Goal: Task Accomplishment & Management: Contribute content

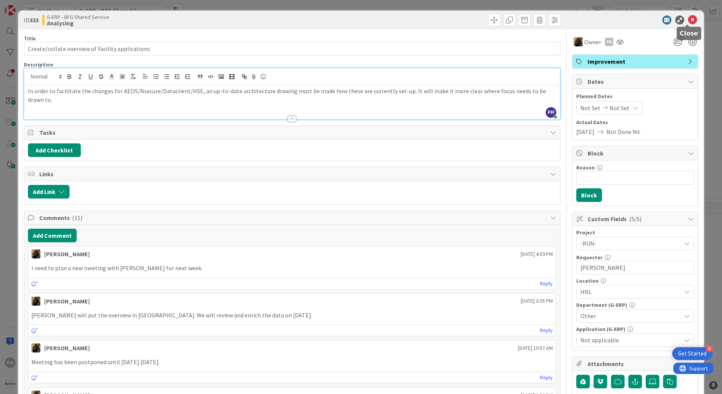
click at [688, 18] on icon at bounding box center [692, 19] width 9 height 9
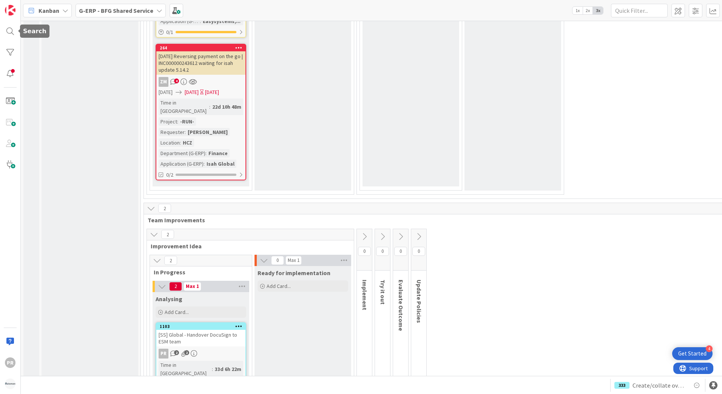
drag, startPoint x: 6, startPoint y: 30, endPoint x: 29, endPoint y: 31, distance: 23.4
click at [6, 30] on div at bounding box center [10, 31] width 15 height 15
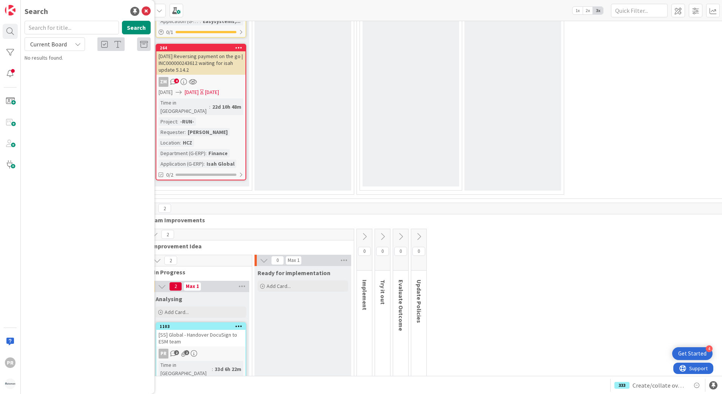
click at [61, 43] on span "Current Board" at bounding box center [48, 44] width 37 height 8
click at [63, 75] on span "All Boards" at bounding box center [68, 75] width 79 height 11
click at [61, 27] on input "text" at bounding box center [72, 28] width 94 height 14
type input "712"
click at [111, 67] on span "CD_129_HUISCH_WIP on reference date" at bounding box center [97, 66] width 89 height 7
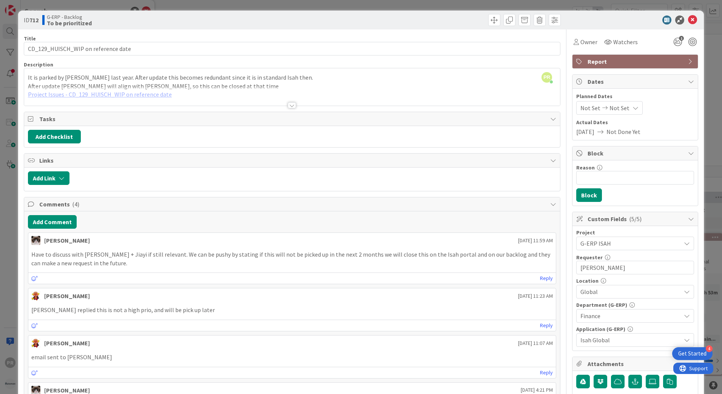
click at [146, 93] on div at bounding box center [292, 95] width 536 height 19
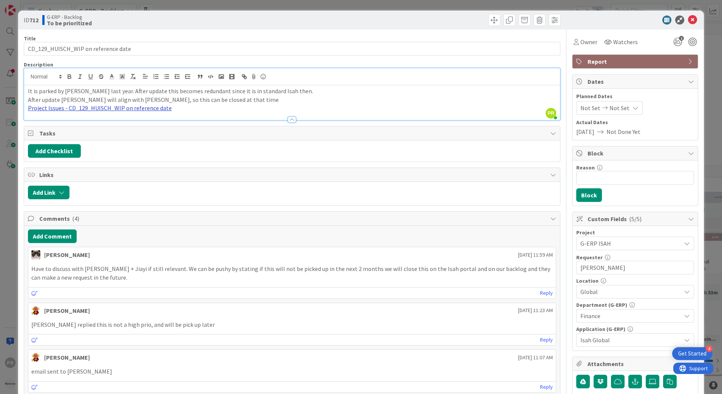
click at [145, 109] on link "Project Issues - CD_129_HUISCH_WIP on reference date" at bounding box center [100, 108] width 144 height 8
click at [104, 119] on link "https://isahbv.sharepoint.com/sites/customerportals/97767/ProjectIssues/DispFor…" at bounding box center [78, 123] width 52 height 10
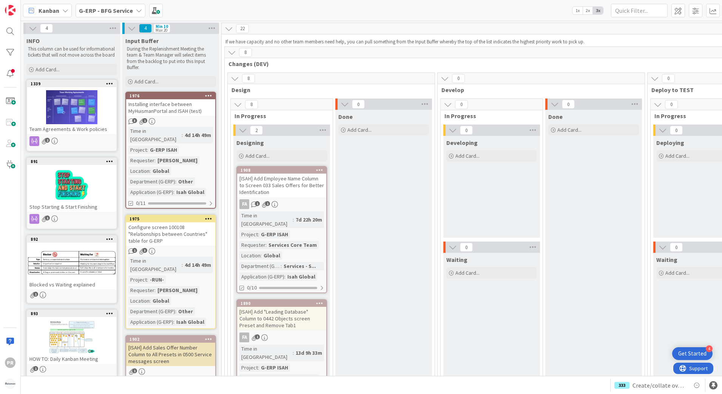
scroll to position [1208, 0]
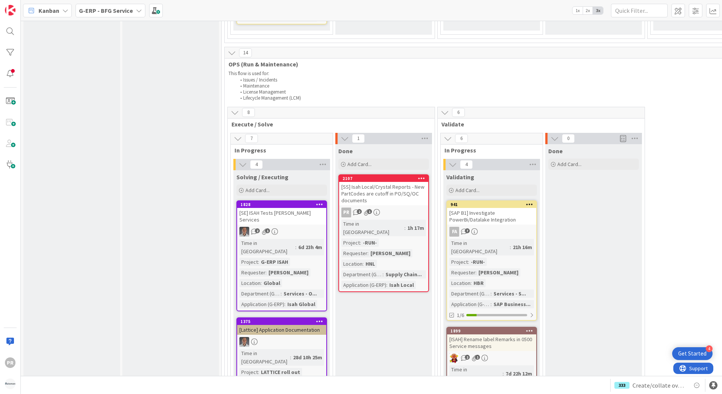
click at [85, 12] on b "G-ERP - BFG Service" at bounding box center [106, 11] width 54 height 8
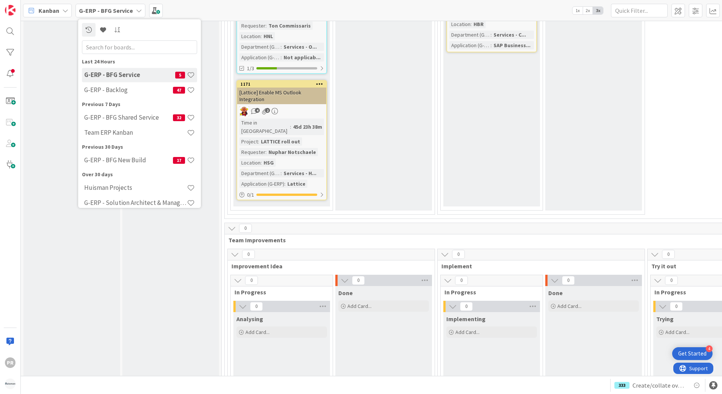
scroll to position [2156, 0]
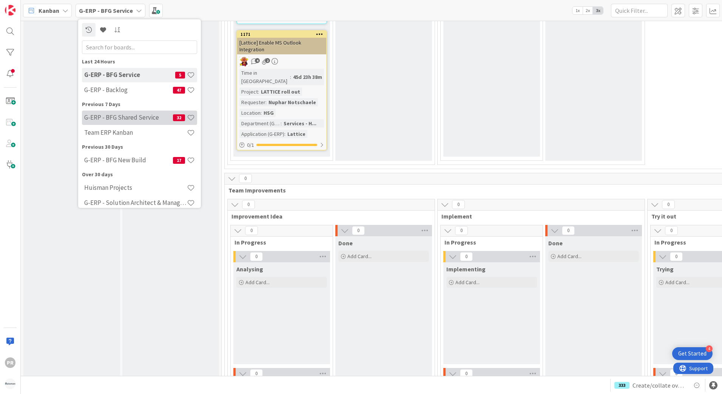
click at [137, 120] on h4 "G-ERP - BFG Shared Service" at bounding box center [128, 118] width 89 height 8
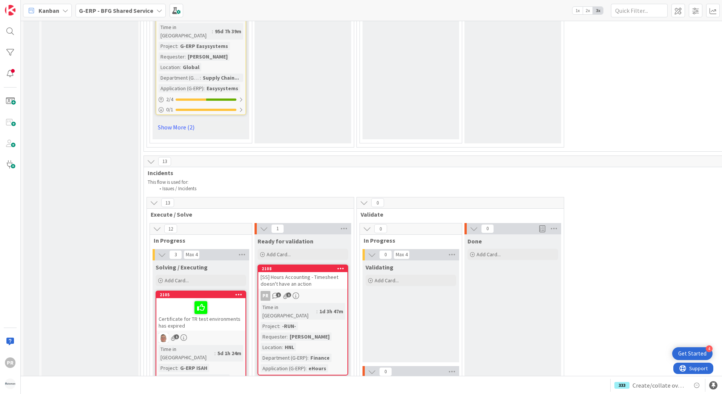
scroll to position [3208, 0]
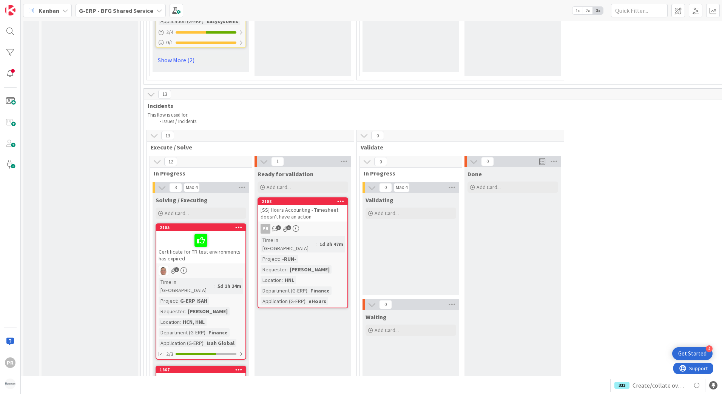
click at [309, 205] on div "[SS] Hours Accounting - Timesheet doesn't have an action" at bounding box center [302, 213] width 89 height 17
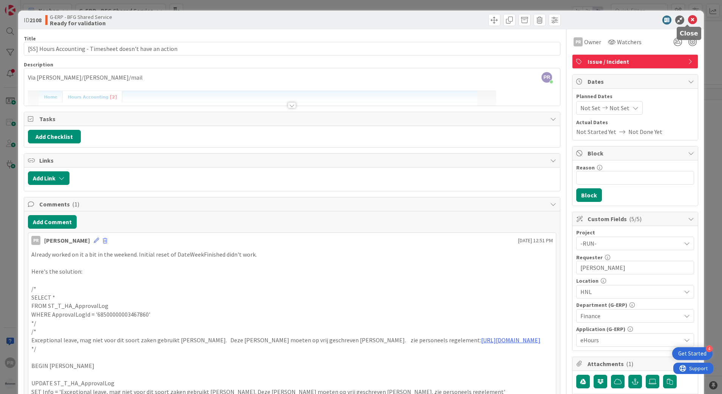
click at [688, 20] on icon at bounding box center [692, 19] width 9 height 9
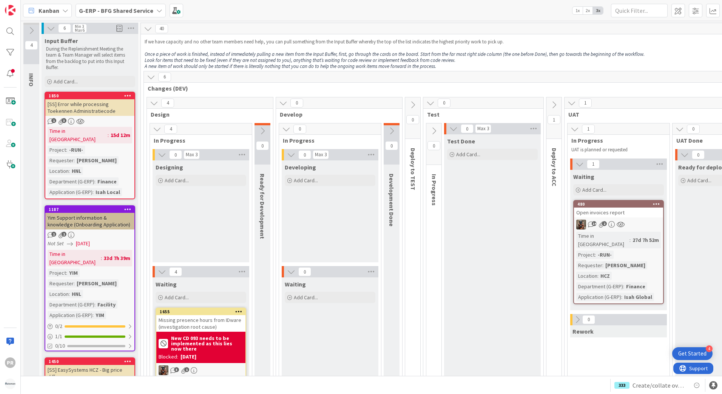
click at [149, 9] on b "G-ERP - BFG Shared Service" at bounding box center [116, 11] width 74 height 8
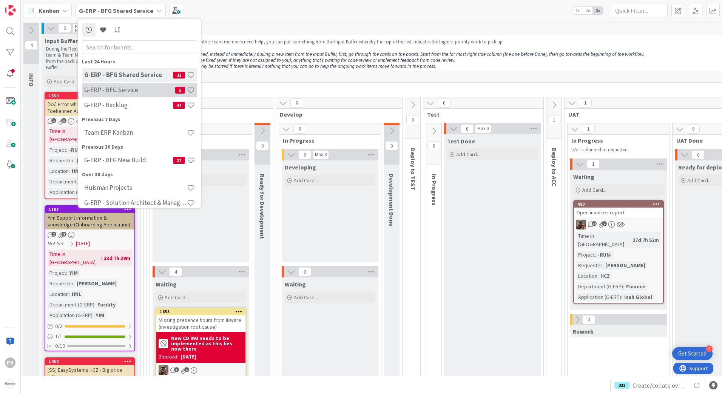
click at [131, 93] on h4 "G-ERP - BFG Service" at bounding box center [129, 90] width 91 height 8
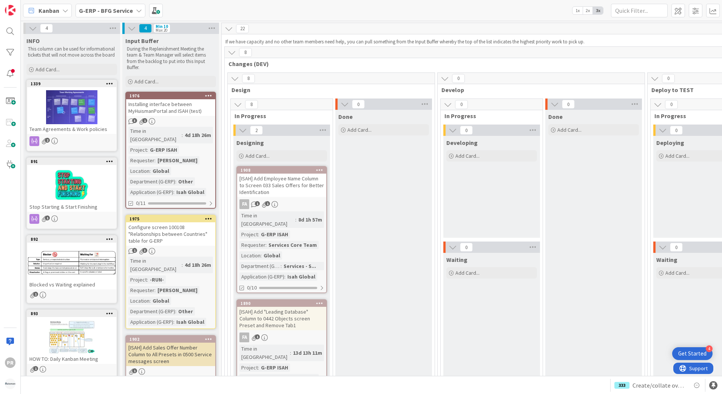
click at [118, 7] on b "G-ERP - BFG Service" at bounding box center [106, 11] width 54 height 8
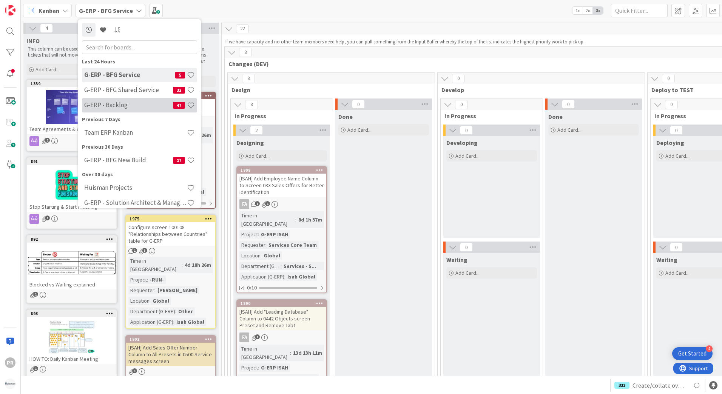
click at [123, 108] on h4 "G-ERP - Backlog" at bounding box center [128, 105] width 89 height 8
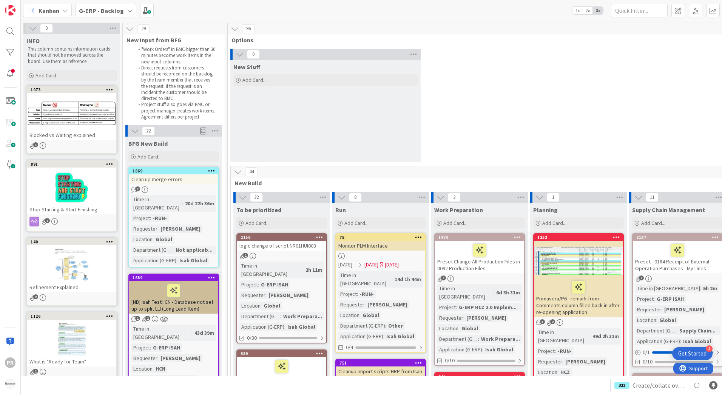
click at [128, 13] on icon at bounding box center [130, 11] width 6 height 6
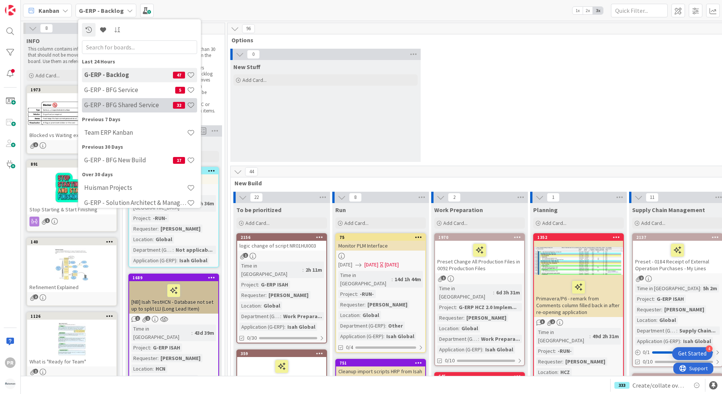
click at [133, 106] on h4 "G-ERP - BFG Shared Service" at bounding box center [128, 105] width 89 height 8
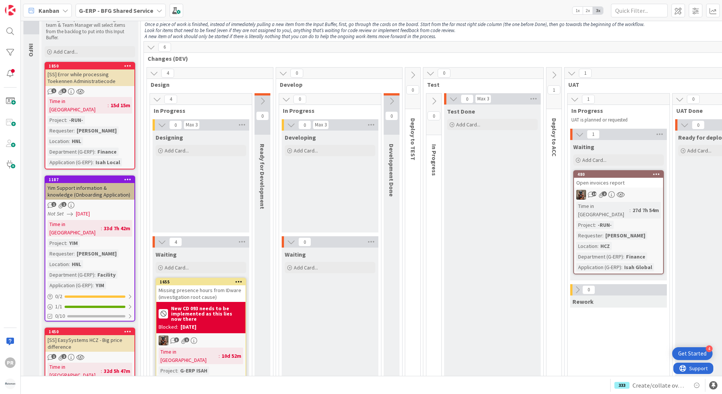
scroll to position [75, 0]
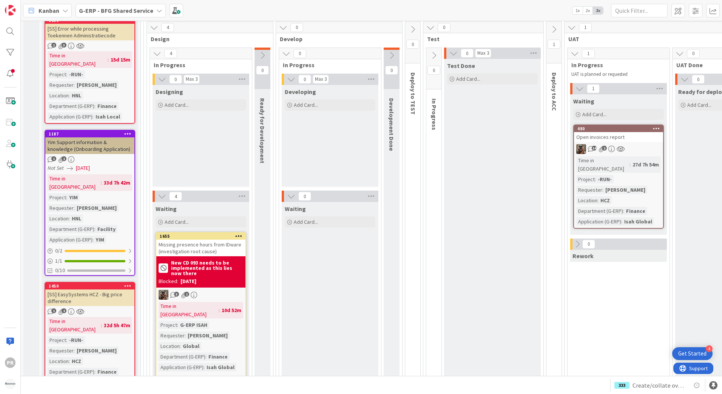
click at [140, 12] on b "G-ERP - BFG Shared Service" at bounding box center [116, 11] width 74 height 8
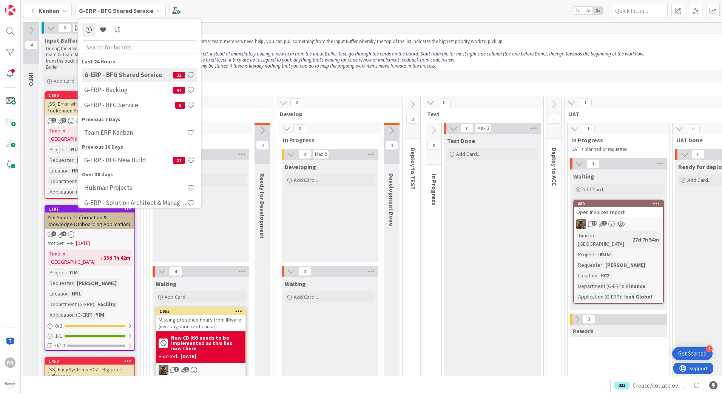
scroll to position [0, 0]
click at [279, 69] on em "A new item of work should only be started if there is literally nothing that yo…" at bounding box center [290, 66] width 291 height 6
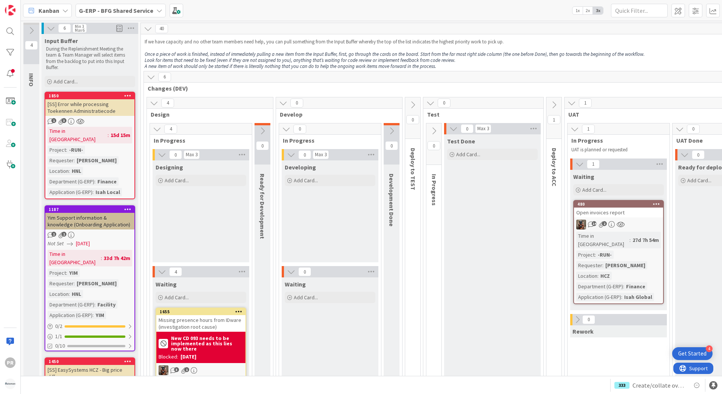
click at [113, 12] on b "G-ERP - BFG Shared Service" at bounding box center [116, 11] width 74 height 8
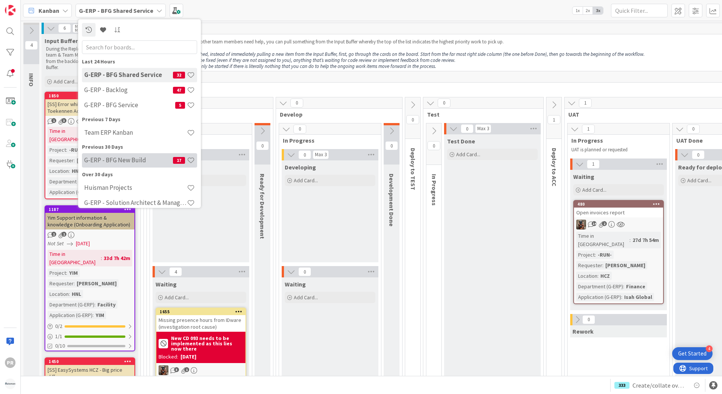
click at [141, 159] on h4 "G-ERP - BFG New Build" at bounding box center [128, 160] width 89 height 8
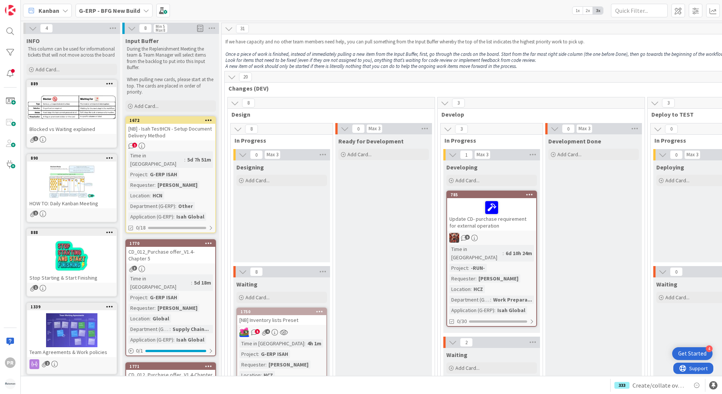
click at [129, 17] on div "G-ERP - BFG New Build" at bounding box center [113, 11] width 77 height 14
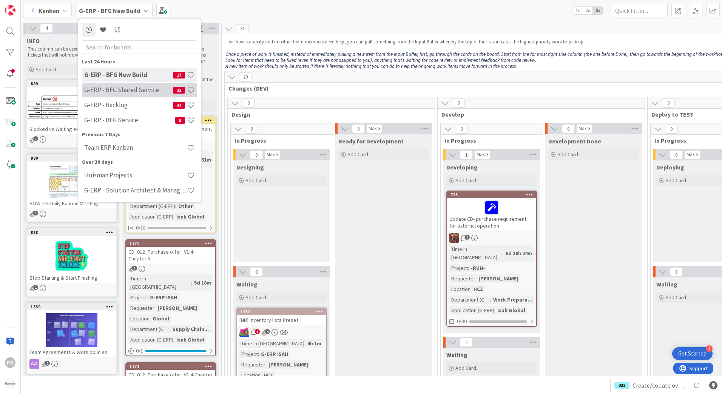
click at [132, 94] on div "G-ERP - BFG Shared Service 32" at bounding box center [139, 90] width 115 height 14
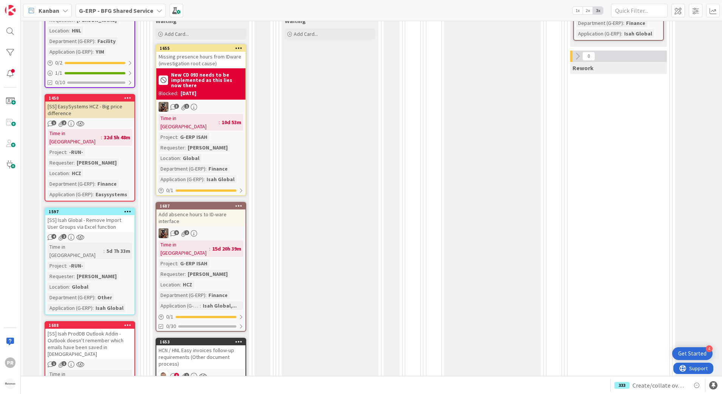
scroll to position [113, 0]
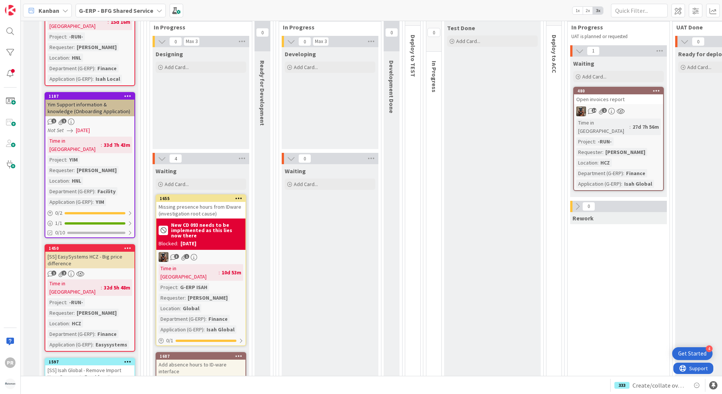
click at [152, 11] on div "G-ERP - BFG Shared Service" at bounding box center [120, 11] width 90 height 14
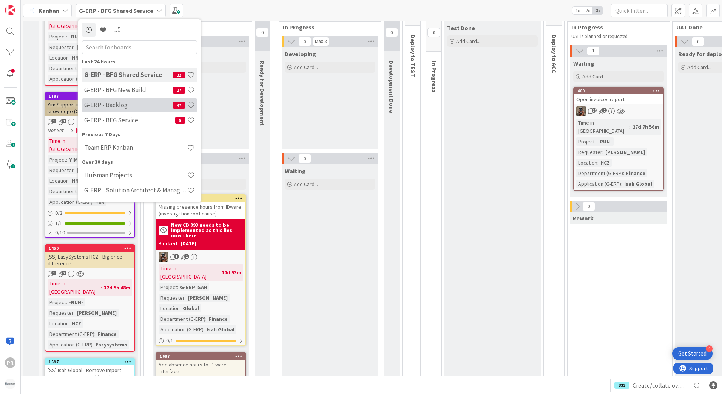
click at [137, 109] on h4 "G-ERP - Backlog" at bounding box center [128, 105] width 89 height 8
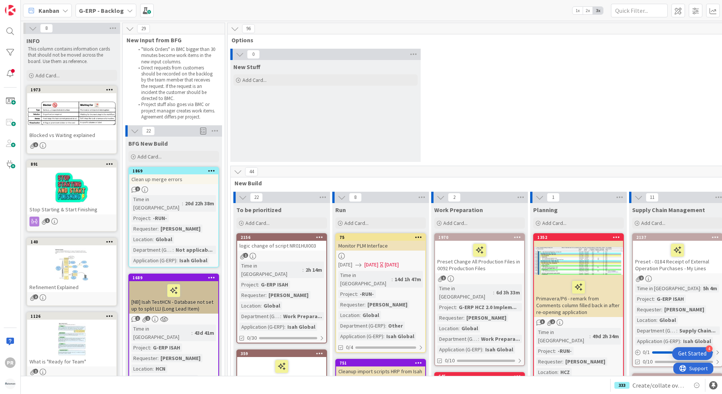
click at [122, 12] on div "G-ERP - Backlog" at bounding box center [105, 11] width 61 height 14
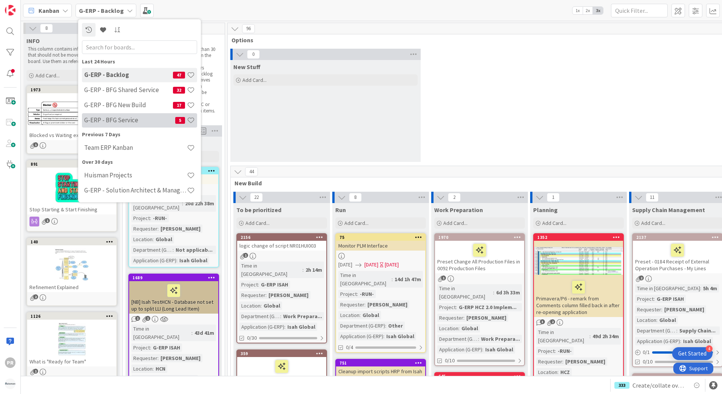
click at [132, 122] on h4 "G-ERP - BFG Service" at bounding box center [129, 120] width 91 height 8
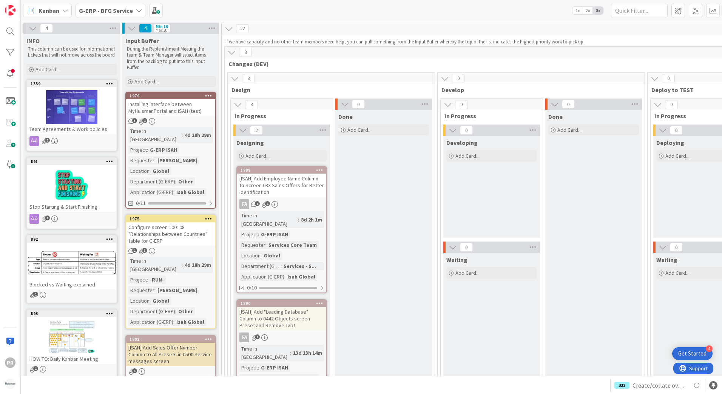
click at [125, 11] on b "G-ERP - BFG Service" at bounding box center [106, 11] width 54 height 8
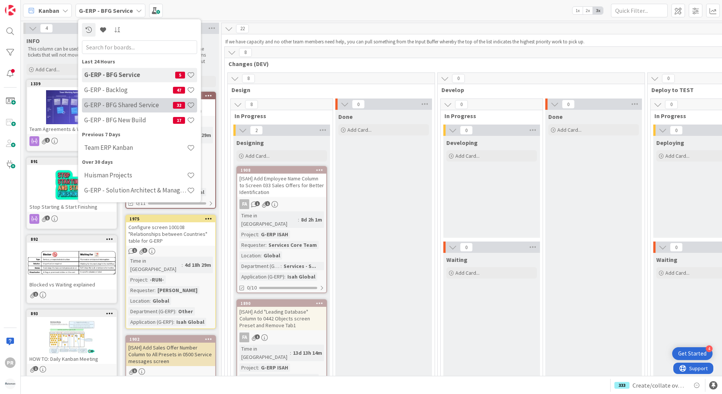
click at [128, 106] on h4 "G-ERP - BFG Shared Service" at bounding box center [128, 105] width 89 height 8
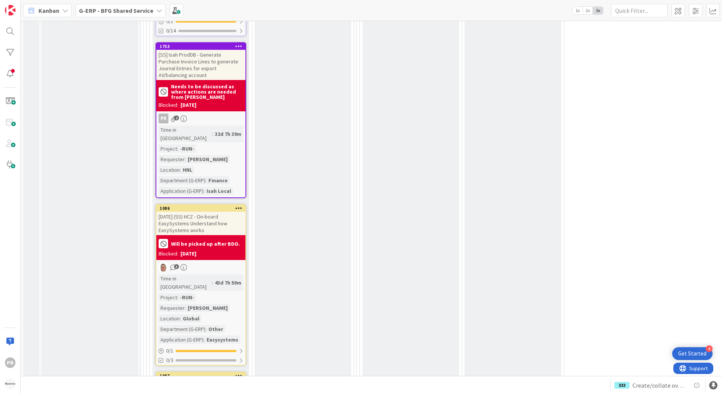
scroll to position [2340, 0]
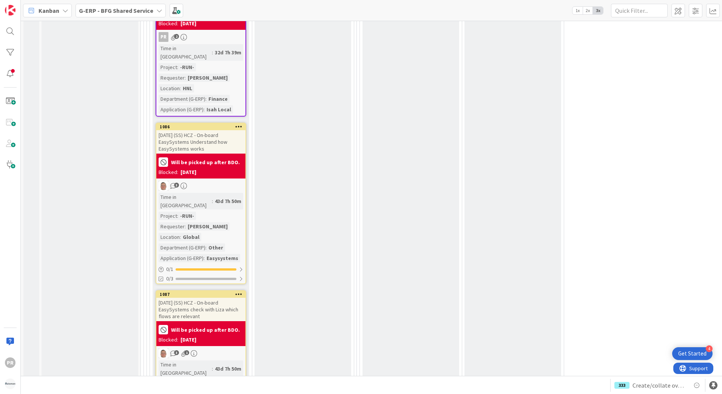
click at [121, 11] on b "G-ERP - BFG Shared Service" at bounding box center [116, 11] width 74 height 8
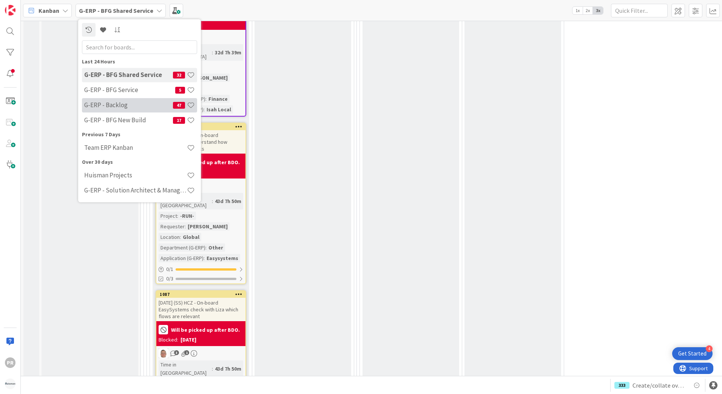
click at [133, 106] on h4 "G-ERP - Backlog" at bounding box center [128, 105] width 89 height 8
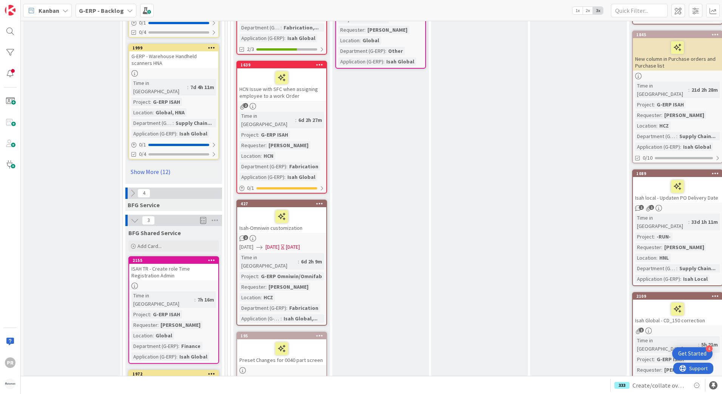
scroll to position [1170, 0]
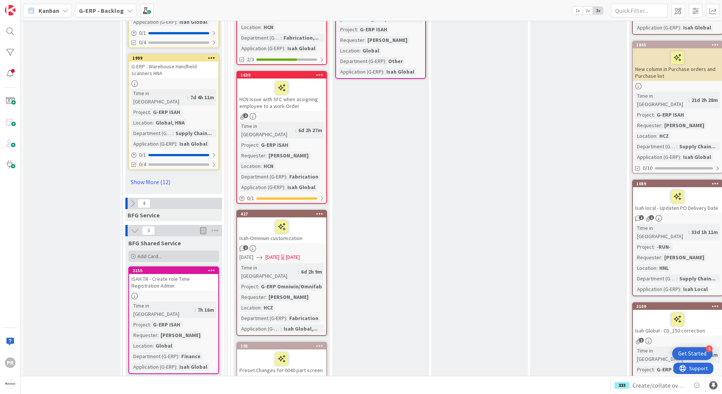
click at [140, 253] on span "Add Card..." at bounding box center [149, 256] width 24 height 7
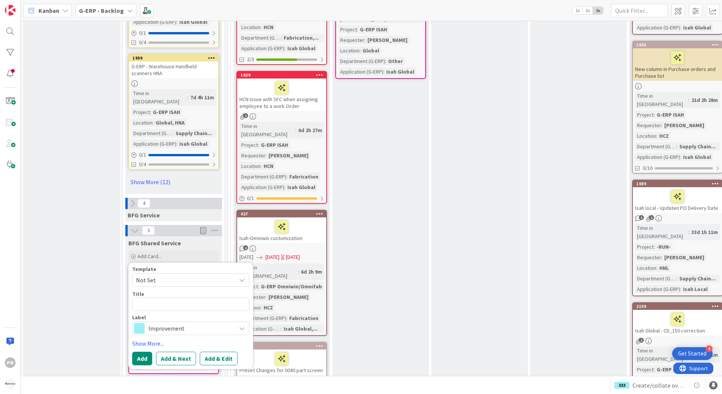
click at [160, 323] on span "Improvement" at bounding box center [190, 328] width 84 height 11
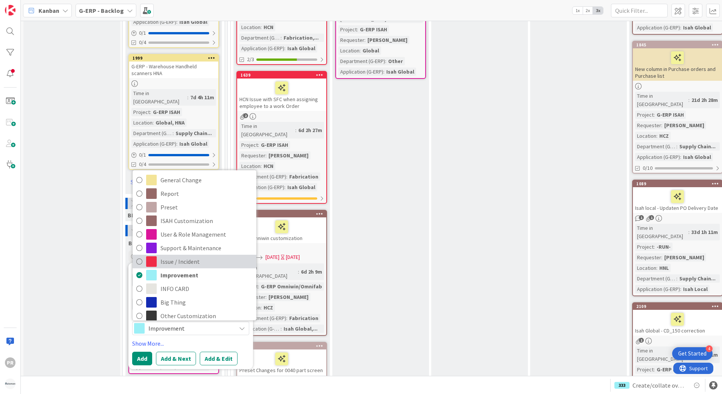
click at [179, 256] on span "Issue / Incident" at bounding box center [206, 261] width 92 height 11
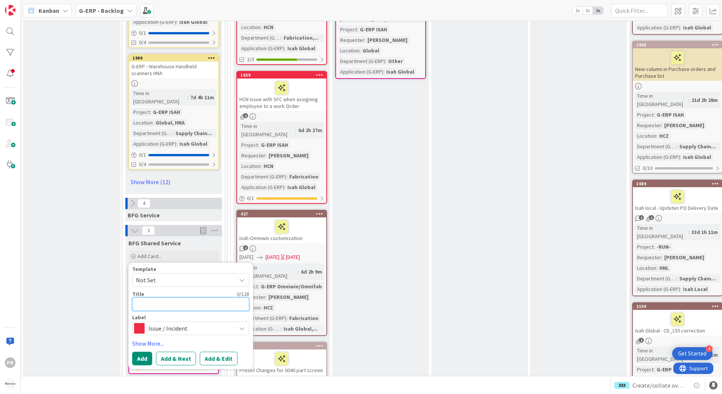
click at [166, 297] on textarea at bounding box center [190, 304] width 117 height 14
type textarea "x"
type textarea "["
type textarea "x"
type textarea "[S"
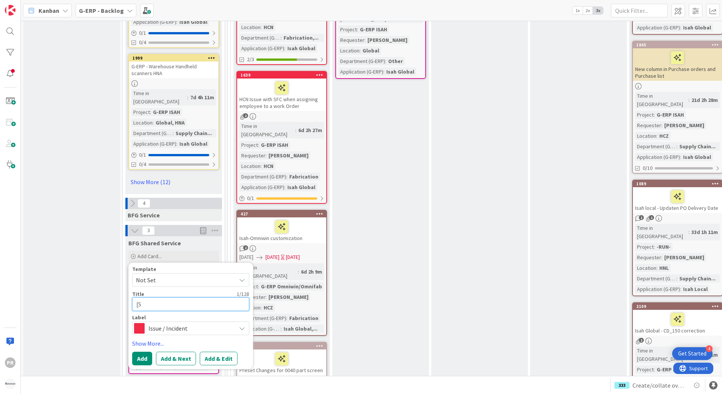
type textarea "x"
type textarea "[SS"
type textarea "x"
type textarea "[SS]"
type textarea "x"
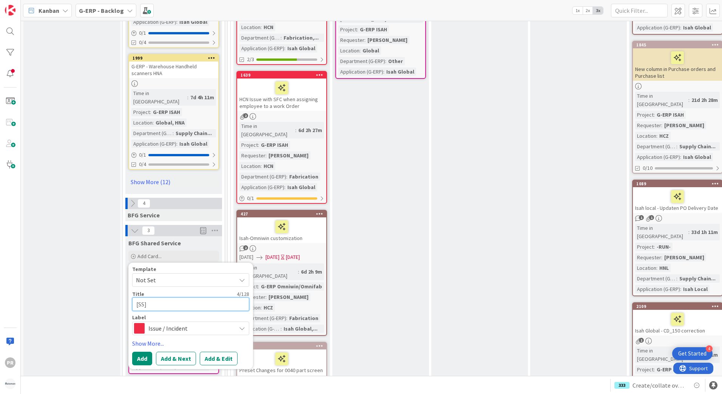
type textarea "[SS]"
type textarea "x"
type textarea "[SS] -"
type textarea "x"
type textarea "[SS] -"
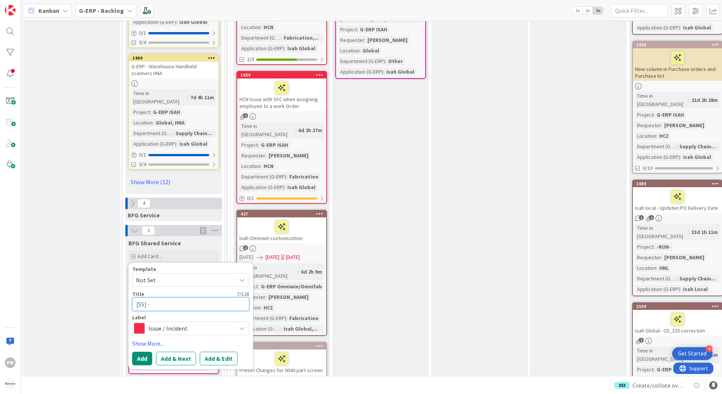
type textarea "x"
type textarea "[SS] - P"
type textarea "x"
type textarea "[SS] - Pa"
type textarea "x"
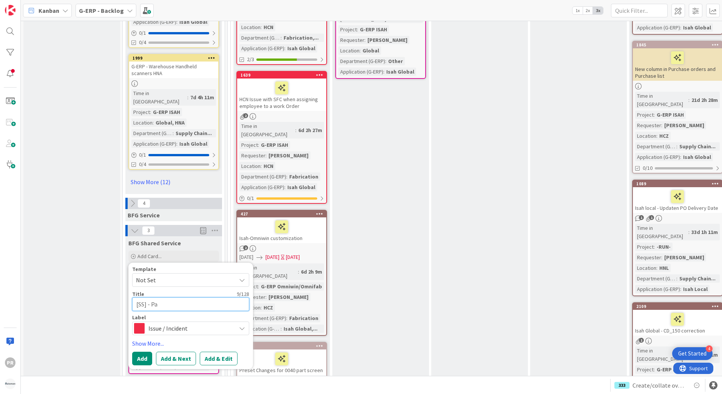
type textarea "[SS] - Pas"
type textarea "x"
type textarea "[SS] - Pass"
type textarea "x"
type textarea "[SS] - Passp"
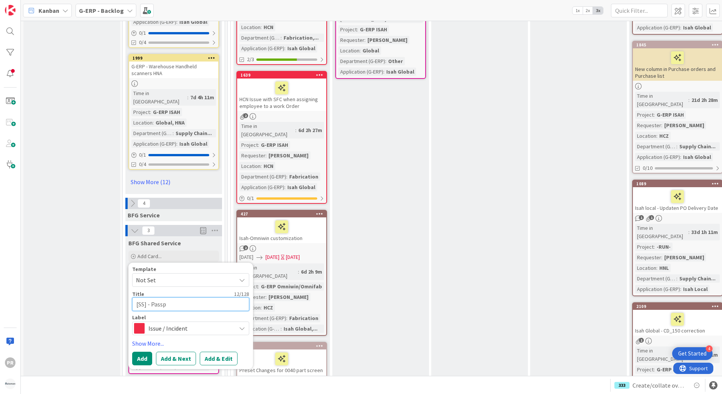
type textarea "x"
type textarea "[SS] - Passpo"
type textarea "x"
type textarea "[SS] - Passpor"
type textarea "x"
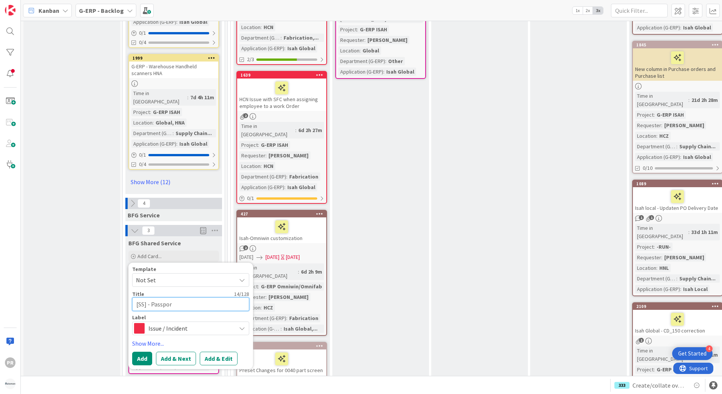
type textarea "[SS] - Passport"
type textarea "x"
type textarea "[SS] - Passport"
type textarea "x"
type textarea "[SS] - Passport S"
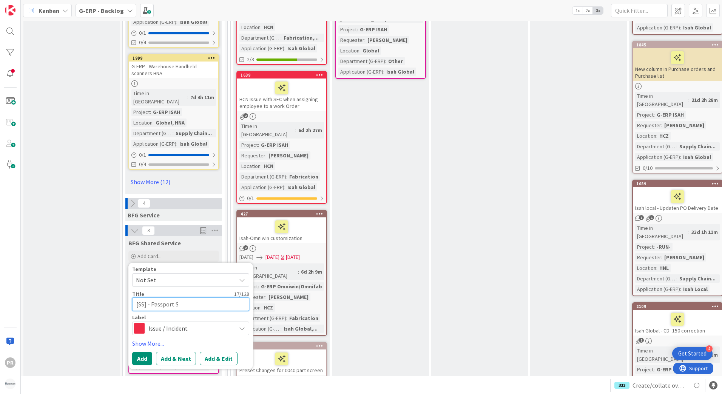
type textarea "x"
type textarea "[SS] - Passport Sc"
type textarea "x"
type textarea "[SS] - Passport Sca"
type textarea "x"
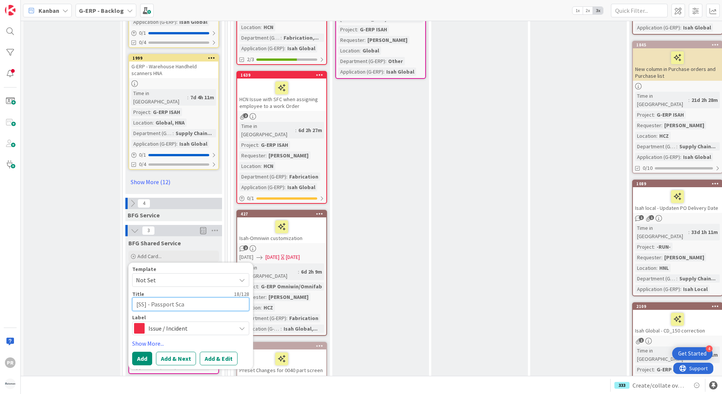
type textarea "[SS] - Passport Scan"
type textarea "x"
type textarea "[SS] - Passport Scanne"
type textarea "x"
type textarea "[SS] - Passport Scanner"
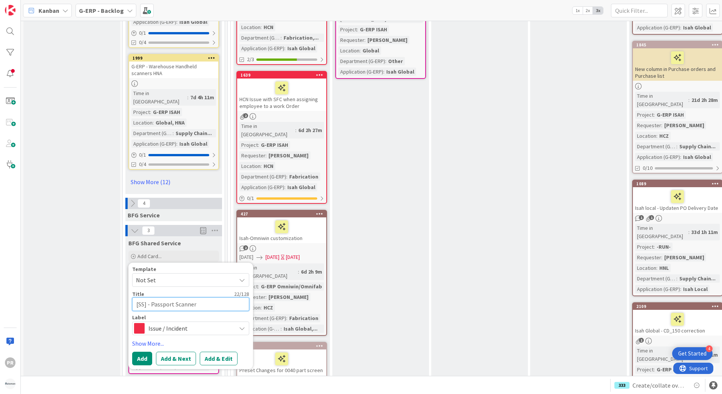
type textarea "x"
type textarea "[SS] - Passport Scanners"
type textarea "x"
type textarea "[SS] - Passport Scanne"
type textarea "x"
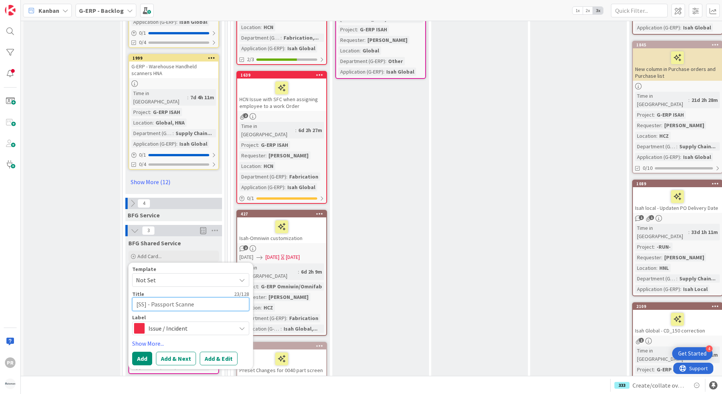
type textarea "[SS] - Passport Scann"
type textarea "x"
type textarea "[SS] - Passport Scan"
type textarea "x"
type textarea "[SS] - Passport Sca"
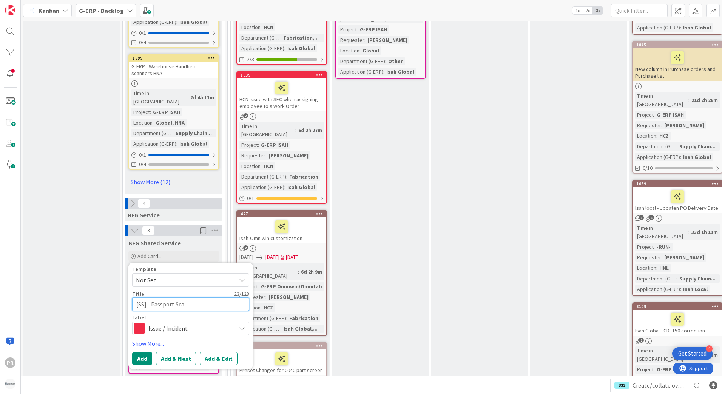
type textarea "x"
type textarea "[SS] - Passport Sc"
type textarea "x"
type textarea "[SS] - Passport S"
type textarea "x"
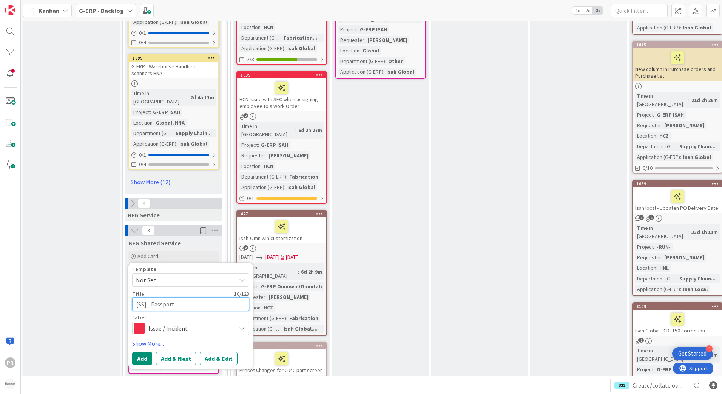
type textarea "[SS] - Passport"
type textarea "x"
type textarea "[SS] - Passpor"
type textarea "x"
type textarea "[SS] - Passpo"
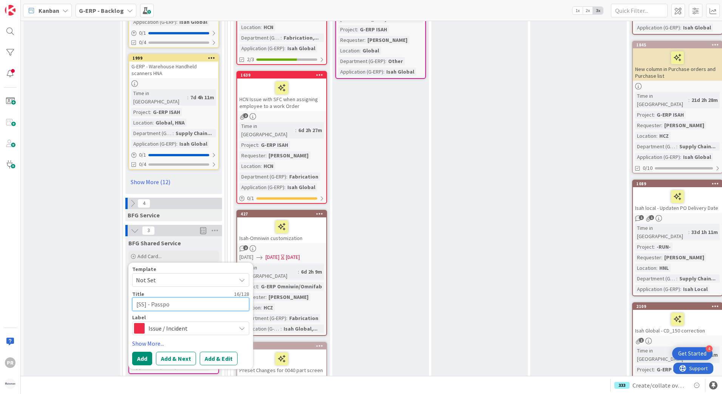
type textarea "x"
type textarea "[SS] - Passp"
type textarea "x"
type textarea "[SS] - Pass"
type textarea "x"
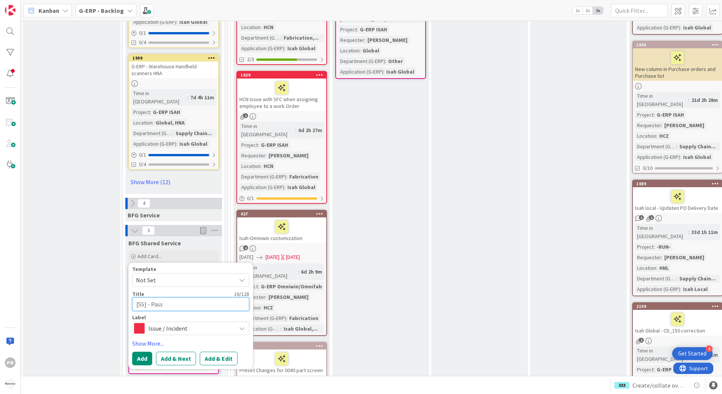
type textarea "[SS] - Pas"
type textarea "x"
type textarea "[SS] - Pa"
type textarea "x"
type textarea "[SS] - P"
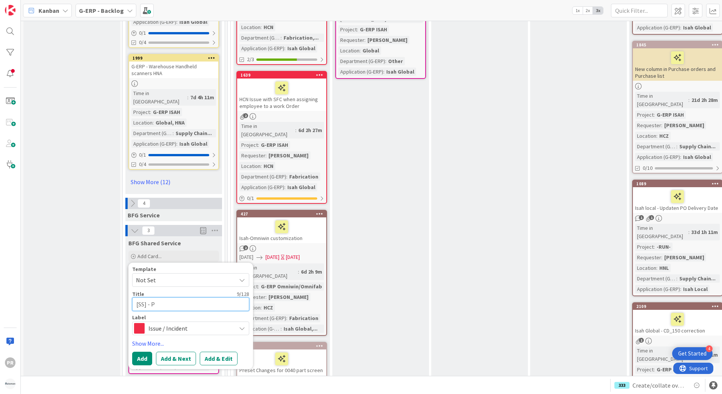
type textarea "x"
type textarea "[SS] -"
type textarea "x"
type textarea "[SS] - D"
type textarea "x"
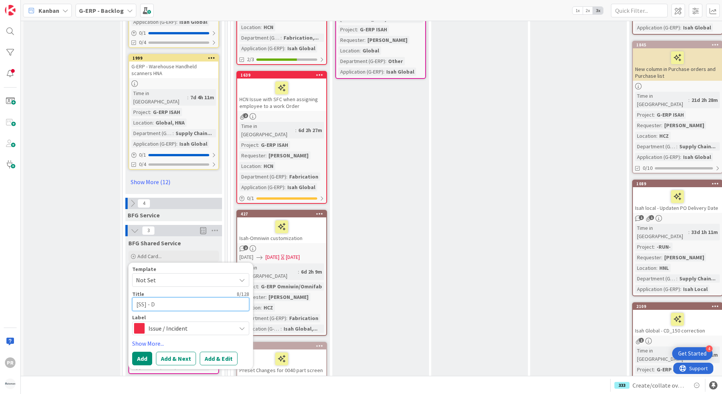
type textarea "[SS] - Do"
type textarea "x"
type textarea "[SS] - Doc"
type textarea "x"
type textarea "[SS] - Docu"
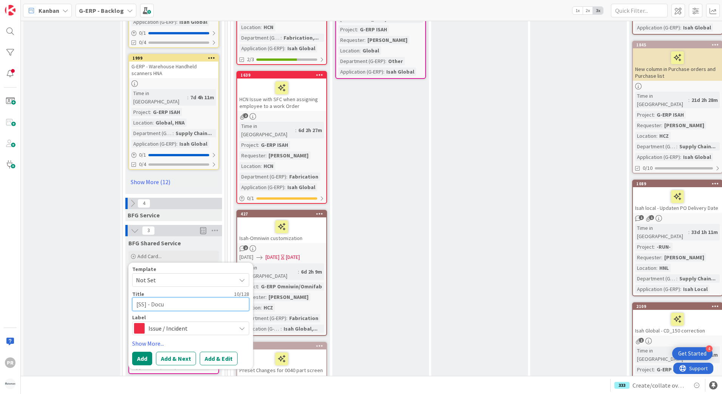
type textarea "x"
type textarea "[SS] - Docum"
type textarea "x"
type textarea "[SS] - Docume"
type textarea "x"
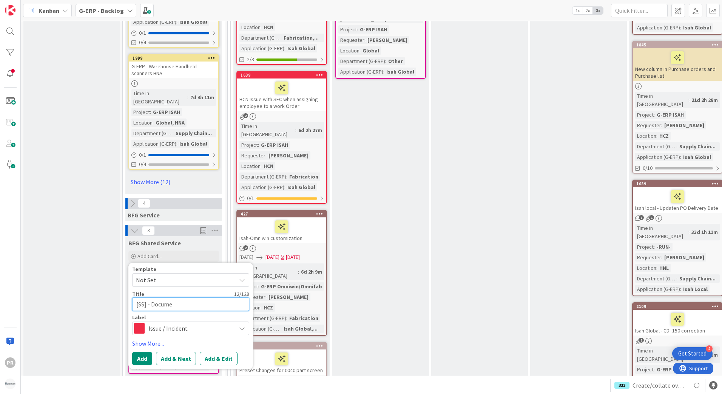
type textarea "[SS] - Documen"
type textarea "x"
type textarea "[SS] - Document"
type textarea "x"
type textarea "[SS] - Document"
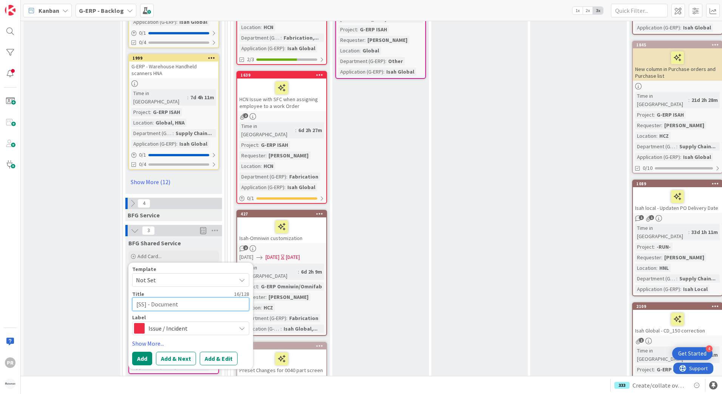
type textarea "x"
type textarea "[SS] - Document S"
type textarea "x"
type textarea "[SS] - Document Sc"
type textarea "x"
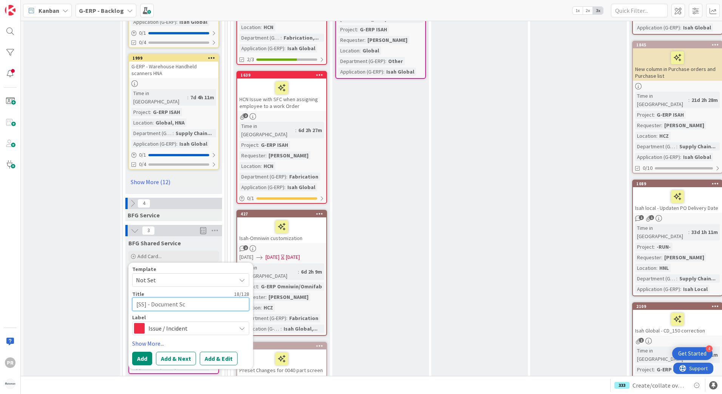
type textarea "[SS] - Document Sca"
type textarea "x"
type textarea "[SS] - Document Scan"
type textarea "x"
type textarea "[SS] - Document Scann"
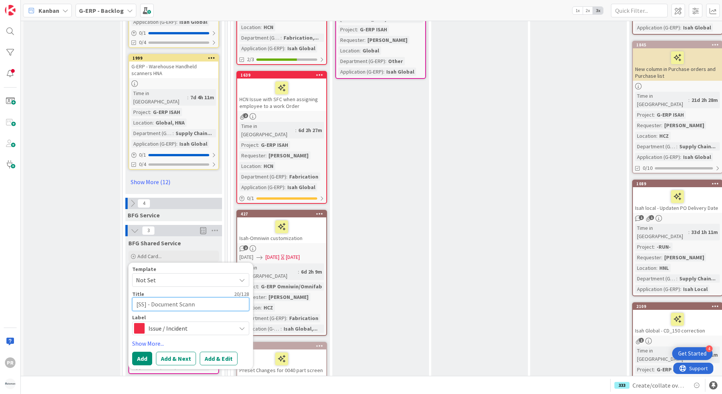
type textarea "x"
type textarea "[SS] - Document Scanne"
type textarea "x"
type textarea "[SS] - Document Scanner"
type textarea "x"
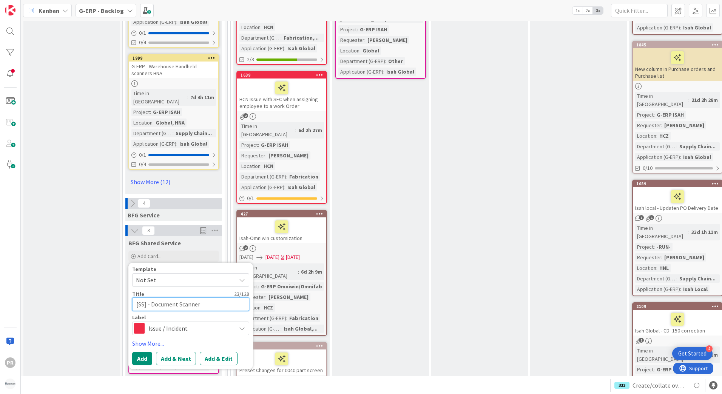
type textarea "[SS] - Document Scanner"
type textarea "x"
type textarea "[SS] - Document Scanner n"
type textarea "x"
type textarea "[SS] - Document Scanner no"
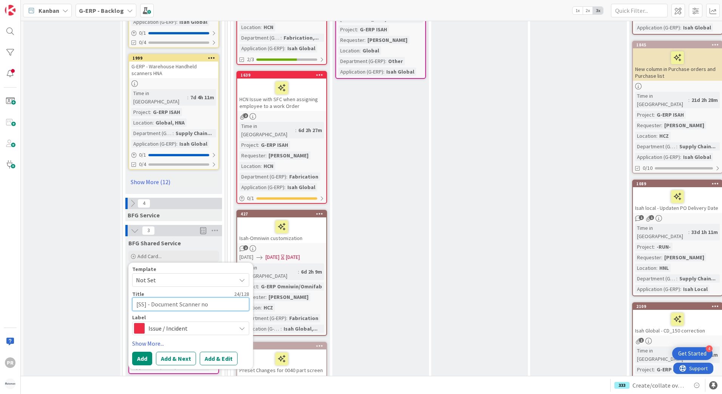
type textarea "x"
type textarea "[SS] - Document Scanner not"
type textarea "x"
type textarea "[SS] - Document Scanner not"
type textarea "x"
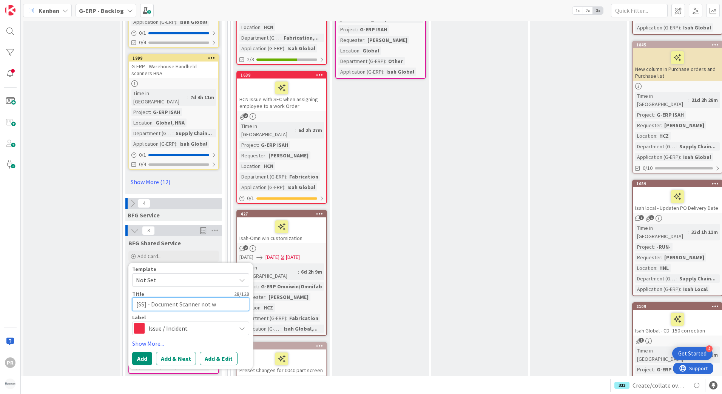
type textarea "[SS] - Document Scanner not wo"
type textarea "x"
type textarea "[SS] - Document Scanner not wor"
type textarea "x"
type textarea "[SS] - Document Scanner not work"
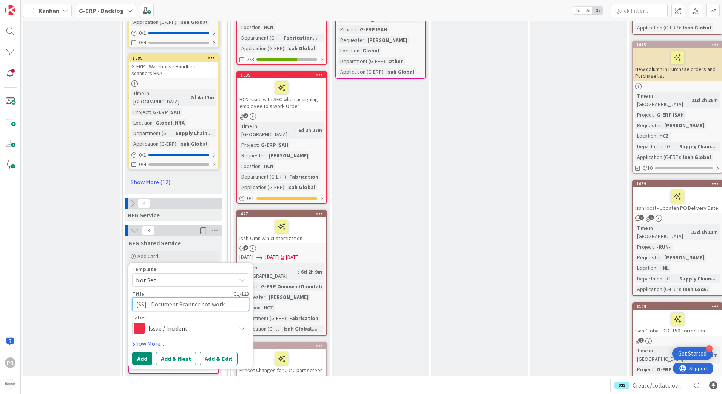
type textarea "x"
type textarea "[SS] - Document Scanner not worki"
type textarea "x"
type textarea "[SS] - Document Scanner not workin"
type textarea "x"
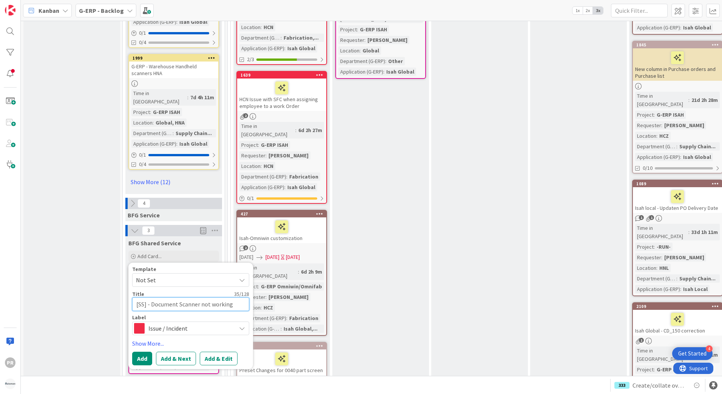
type textarea "[SS] - Document canner not working"
type textarea "x"
type textarea "[SS] - Document scanner not working"
type textarea "x"
type textarea "[SS] - FDocument scanner not working"
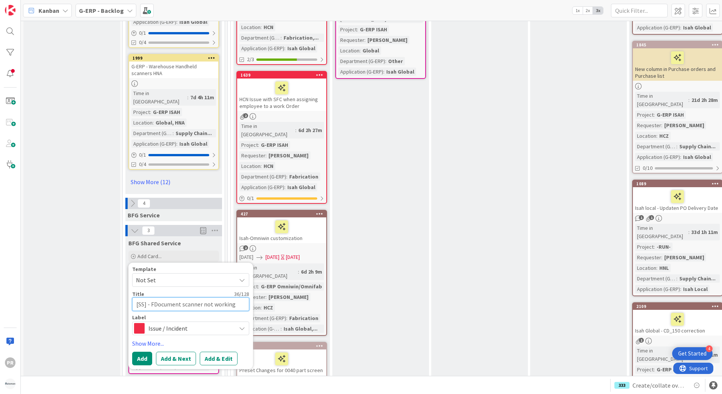
type textarea "x"
type textarea "[SS] - FaDocument scanner not working"
type textarea "x"
type textarea "[SS] - FacDocument scanner not working"
type textarea "x"
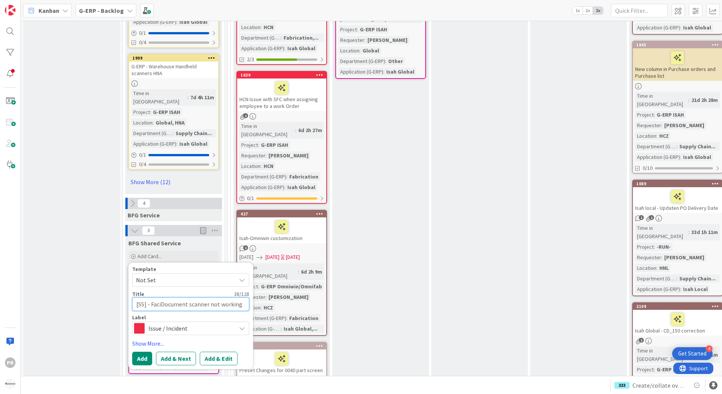
type textarea "[SS] - FacilDocument scanner not working"
type textarea "x"
type textarea "[SS] - FacilitDocument scanner not working"
type textarea "x"
type textarea "[SS] - FacilityDocument scanner not working"
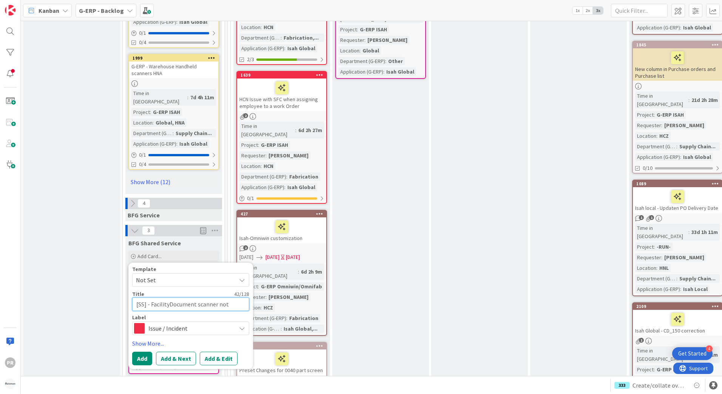
type textarea "x"
type textarea "[SS] - Facility/Document scanner not working"
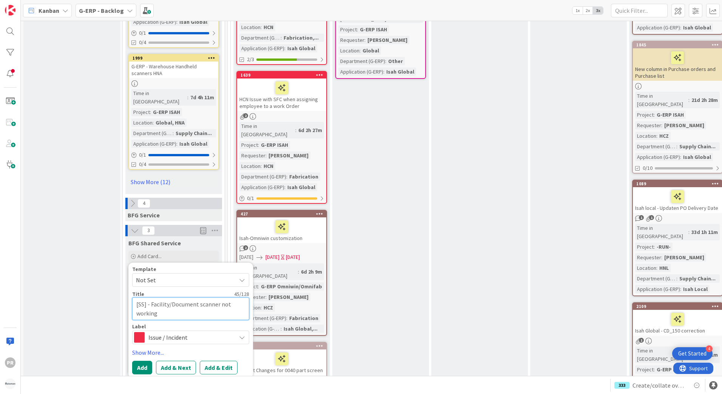
type textarea "x"
type textarea "[SS] - Facility/SDocument scanner not working"
type textarea "x"
type textarea "[SS] - Facility/SeDocument scanner not working"
type textarea "x"
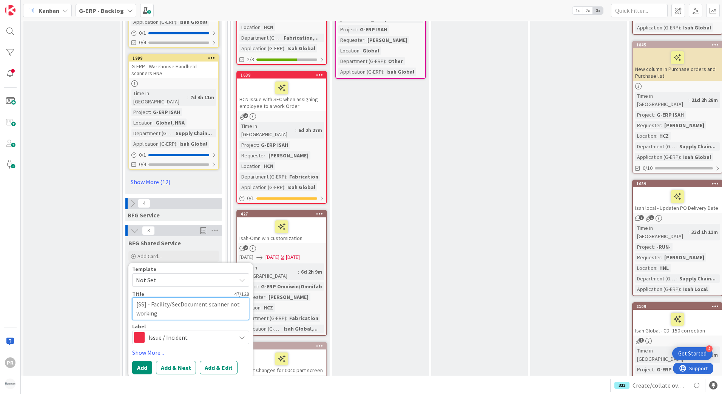
type textarea "[SS] - Facility/SecuDocument scanner not working"
type textarea "x"
type textarea "[SS] - Facility/SecurDocument scanner not working"
type textarea "x"
type textarea "[SS] - Facility/SecuriDocument scanner not working"
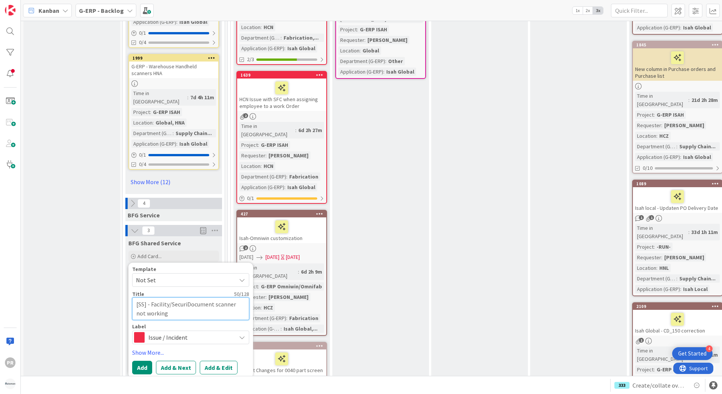
type textarea "x"
type textarea "[SS] - Facility/SecuritDocument scanner not working"
type textarea "x"
type textarea "[SS] - Facility/SecurityDocument scanner not working"
type textarea "x"
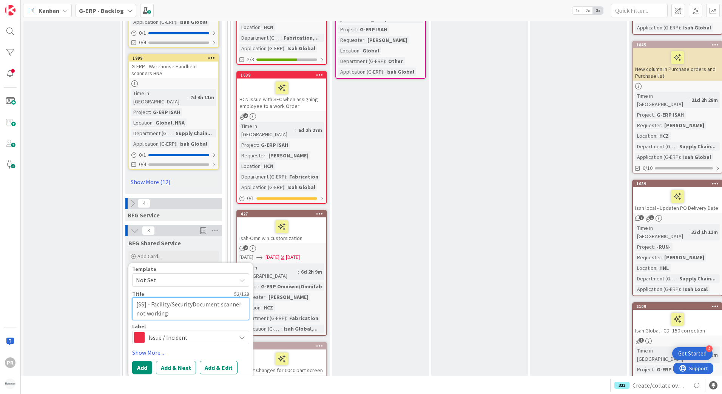
type textarea "[SS] - Facility/Security Document scanner not working"
type textarea "x"
type textarea "[SS] - Facility/Security -Document scanner not working"
type textarea "x"
type textarea "[SS] - Facility/Security - Document scanner not working"
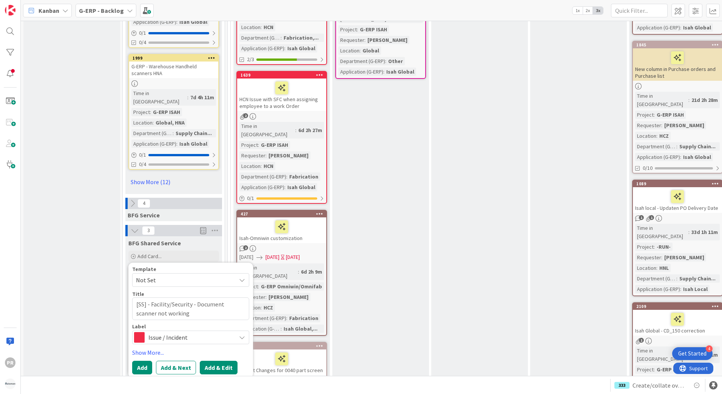
click at [225, 361] on button "Add & Edit" at bounding box center [219, 368] width 38 height 14
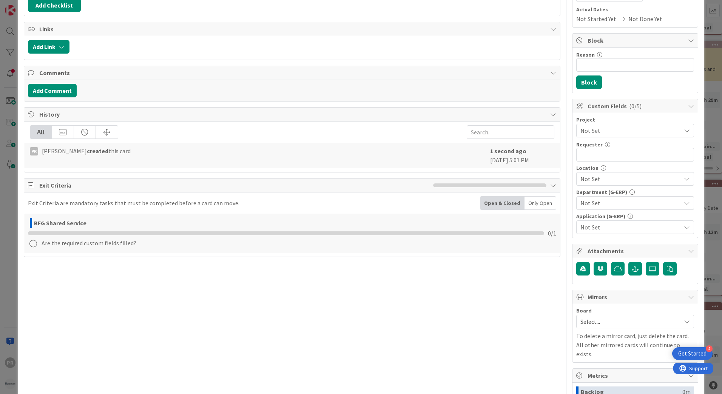
scroll to position [113, 0]
click at [632, 273] on button "button" at bounding box center [635, 269] width 14 height 14
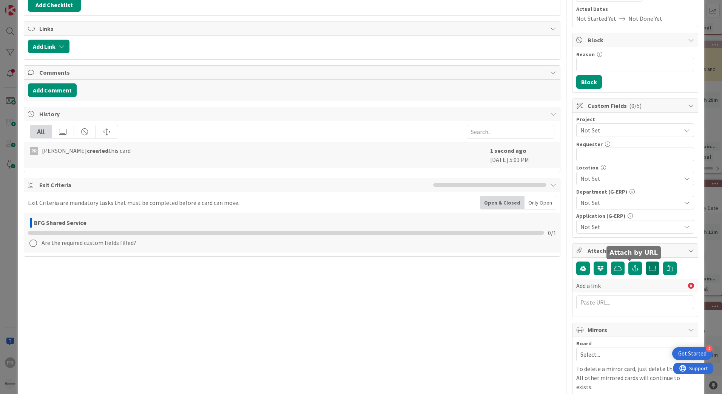
click at [645, 268] on label at bounding box center [652, 269] width 14 height 14
click at [645, 262] on input "file" at bounding box center [645, 262] width 0 height 0
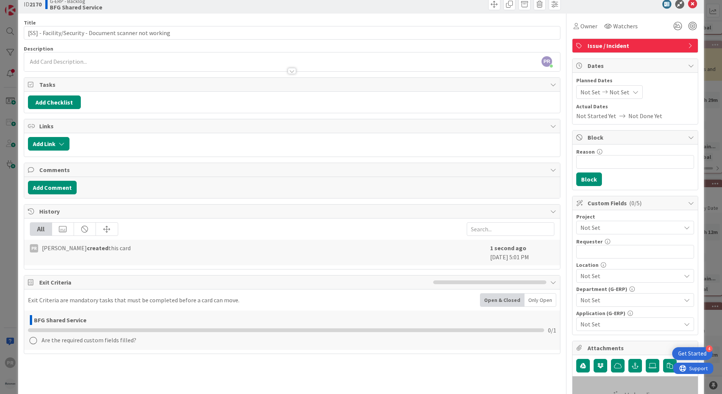
scroll to position [0, 0]
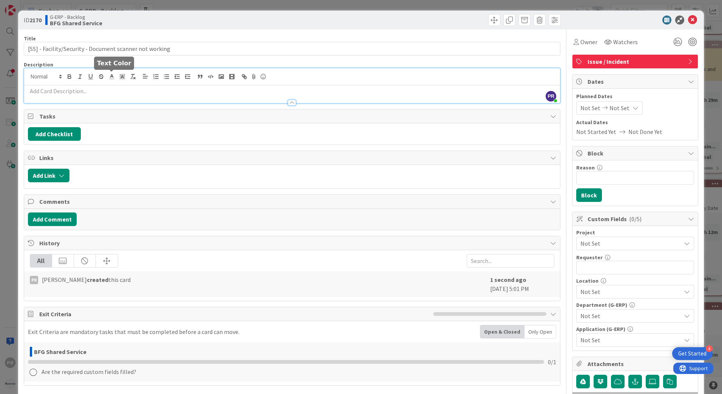
click at [109, 79] on div "PR [PERSON_NAME] just joined" at bounding box center [292, 85] width 536 height 35
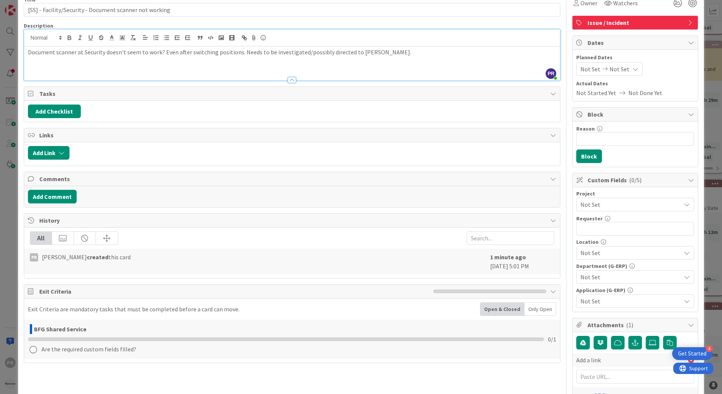
scroll to position [75, 0]
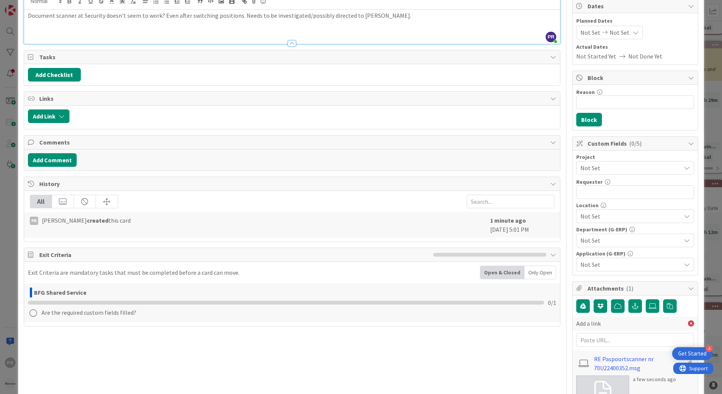
click at [590, 173] on span "Not Set" at bounding box center [628, 168] width 97 height 11
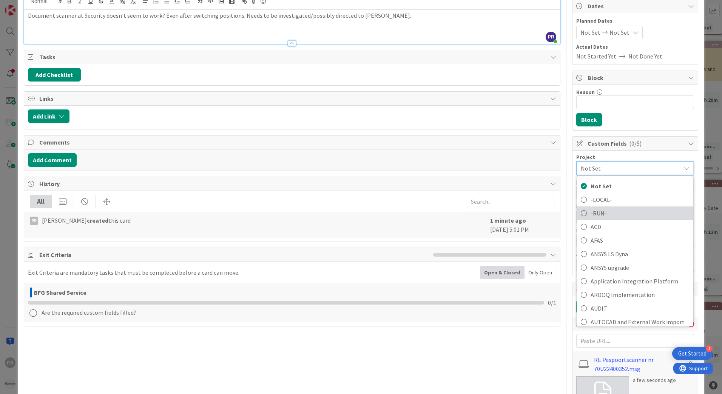
click at [591, 211] on span "-RUN-" at bounding box center [639, 213] width 99 height 11
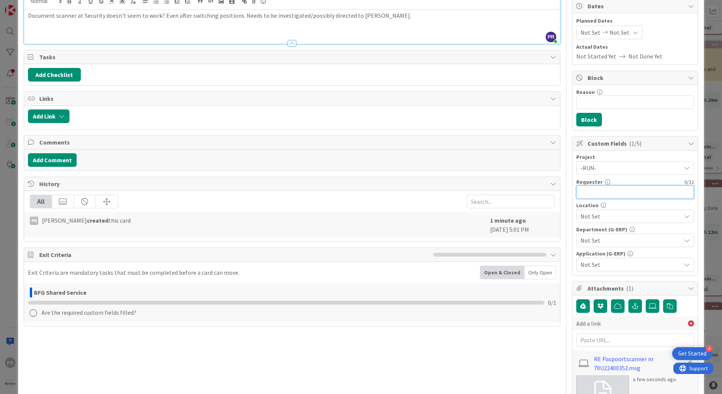
click at [598, 196] on input "text" at bounding box center [635, 192] width 118 height 14
type input "[PERSON_NAME]"
click at [602, 217] on span "Not Set" at bounding box center [630, 216] width 100 height 9
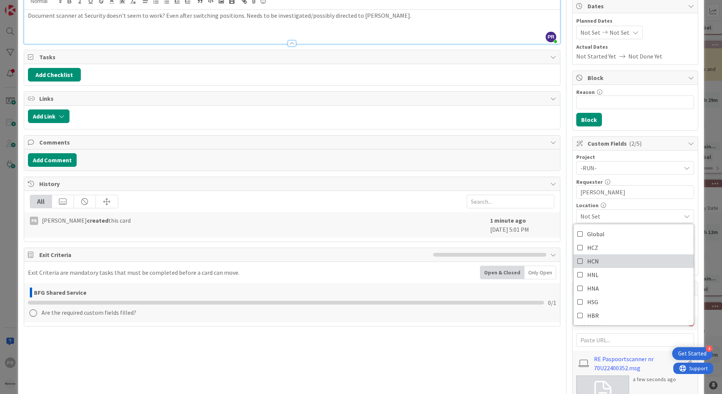
click at [588, 262] on span "HCN" at bounding box center [593, 261] width 12 height 11
click at [588, 259] on span "HCN" at bounding box center [593, 261] width 12 height 11
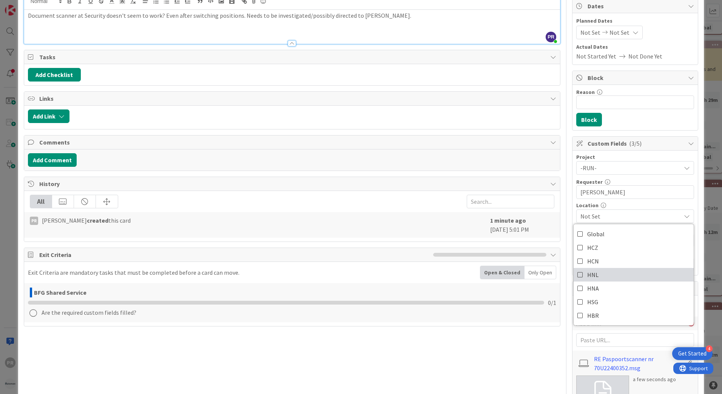
click at [587, 274] on span "HNL" at bounding box center [592, 274] width 11 height 11
click at [634, 216] on span "HNL" at bounding box center [630, 216] width 100 height 9
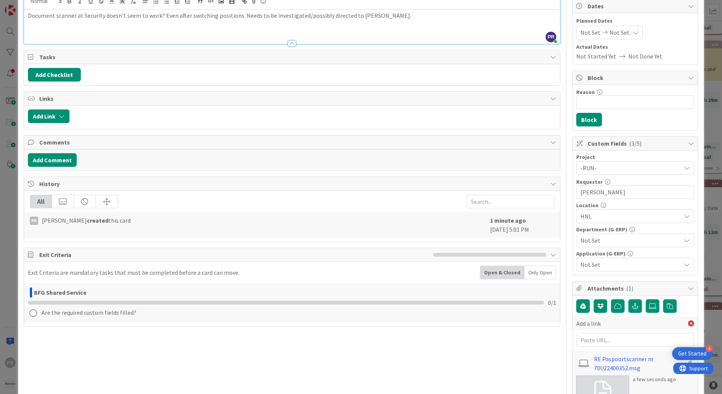
click at [620, 236] on span "Not Set" at bounding box center [630, 240] width 100 height 9
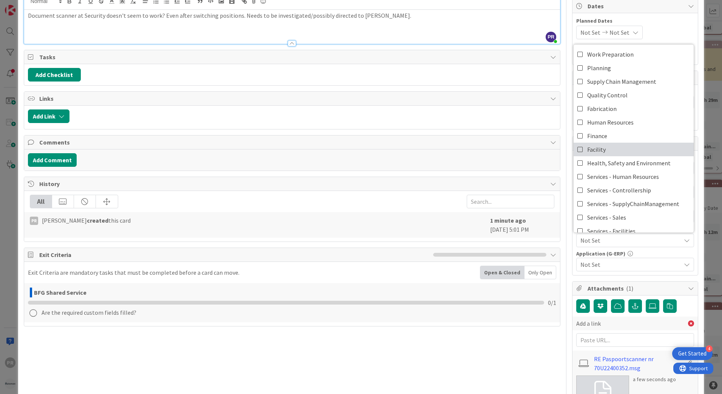
click at [595, 148] on span "Facility" at bounding box center [596, 149] width 18 height 11
click at [609, 241] on span "Facility" at bounding box center [630, 240] width 100 height 9
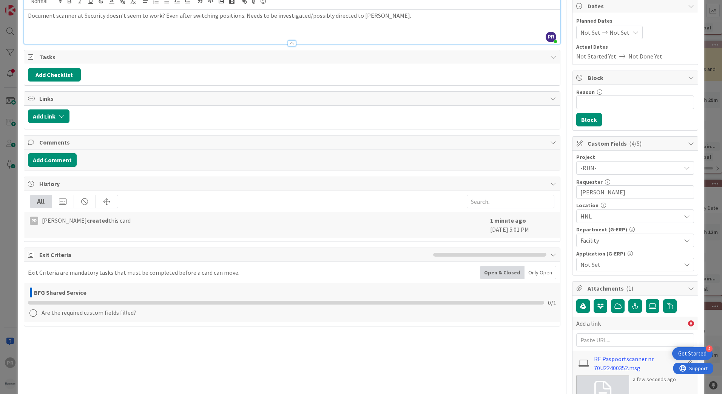
click at [610, 274] on div "Project -RUN- Not Set -LOCAL- -RUN- ACD AFAS ANSYS LS Dyna ANSYS upgrade Applic…" at bounding box center [634, 213] width 125 height 125
click at [608, 266] on span "Not Set" at bounding box center [630, 264] width 100 height 9
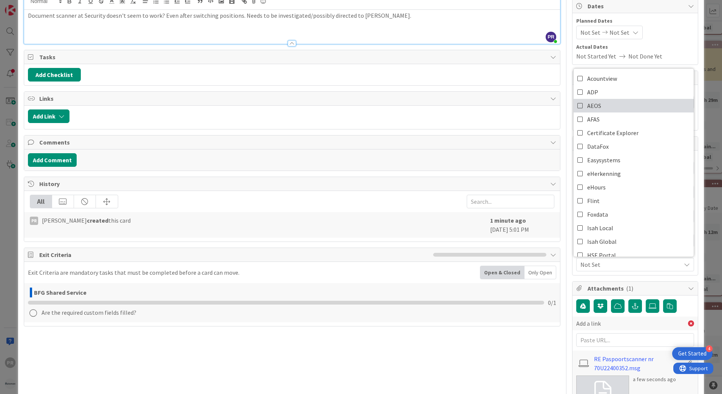
click at [577, 107] on link "AEOS" at bounding box center [633, 106] width 120 height 14
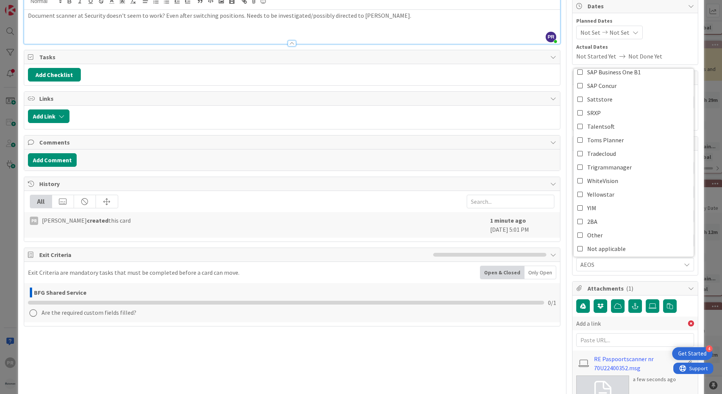
scroll to position [348, 0]
click at [577, 234] on icon at bounding box center [580, 233] width 6 height 11
click at [642, 264] on span "AEOS, Other" at bounding box center [630, 264] width 100 height 9
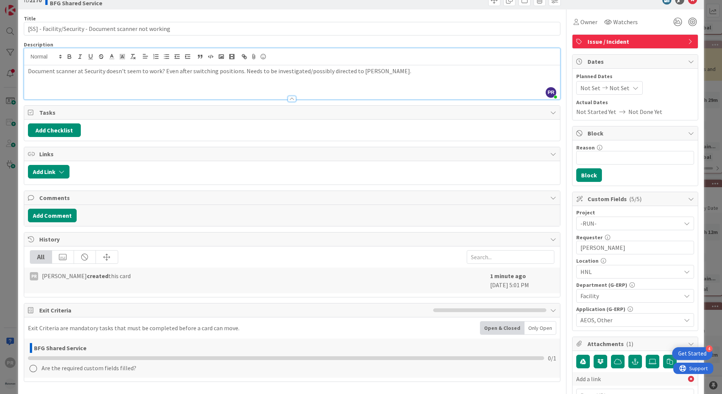
scroll to position [0, 0]
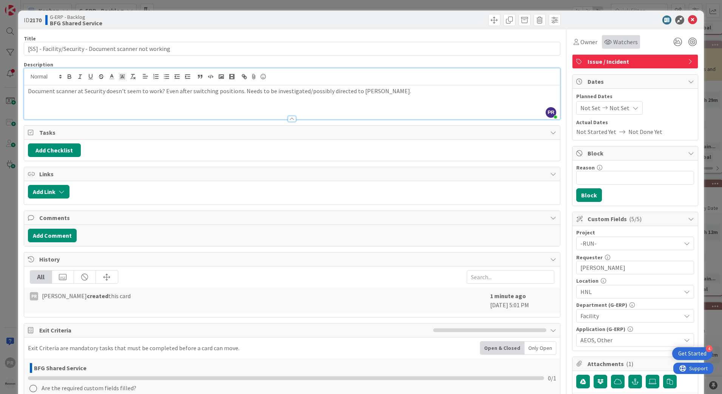
click at [620, 40] on span "Watchers" at bounding box center [625, 41] width 25 height 9
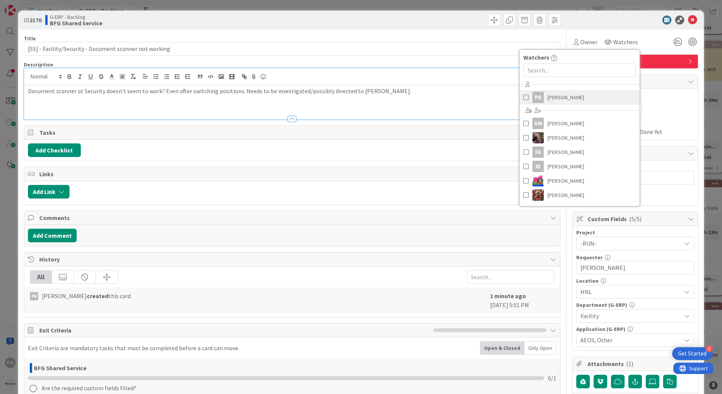
click at [547, 94] on span "[PERSON_NAME]" at bounding box center [565, 97] width 37 height 11
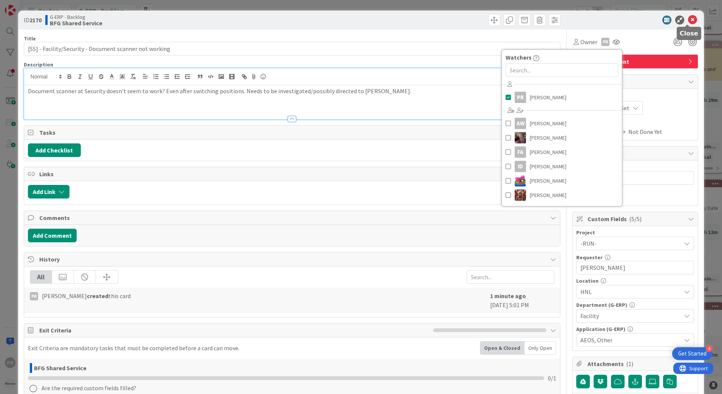
click at [688, 20] on icon at bounding box center [692, 19] width 9 height 9
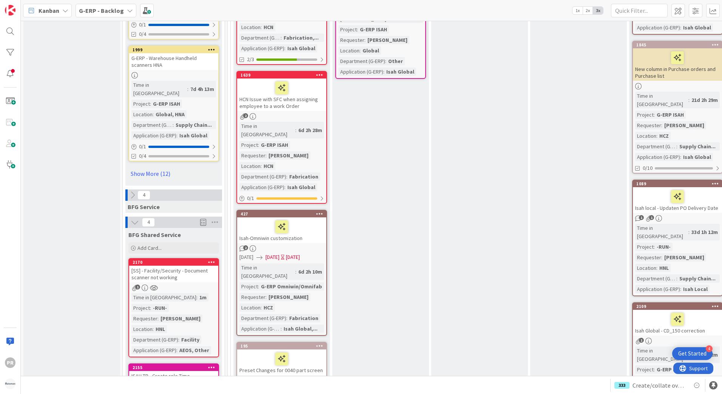
click at [180, 266] on div "[SS] - Facility/Security - Document scanner not working" at bounding box center [173, 274] width 89 height 17
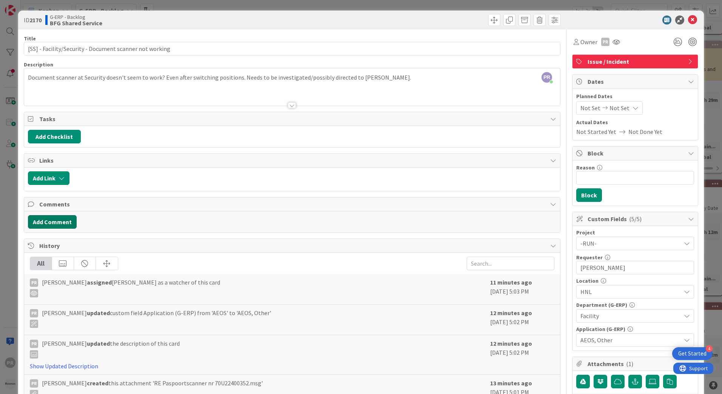
click at [67, 219] on button "Add Comment" at bounding box center [52, 222] width 49 height 14
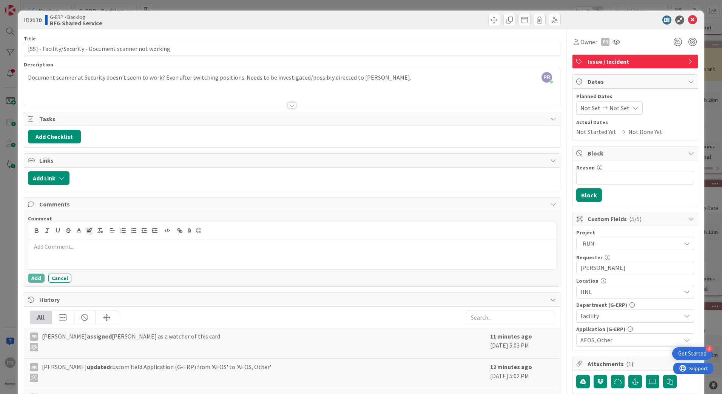
click at [89, 245] on p at bounding box center [291, 246] width 521 height 9
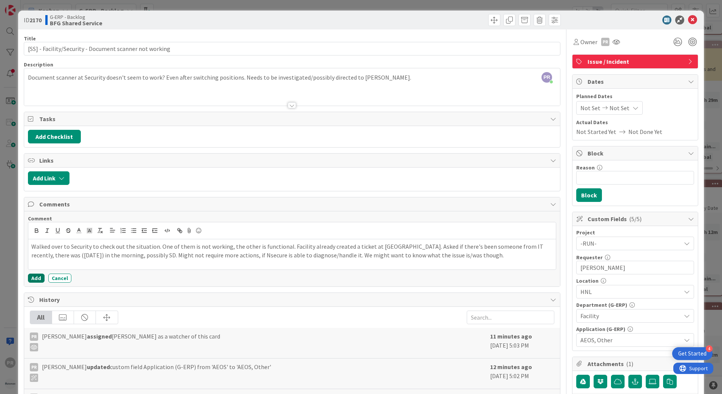
click at [38, 277] on button "Add" at bounding box center [36, 278] width 17 height 9
